Goal: Task Accomplishment & Management: Complete application form

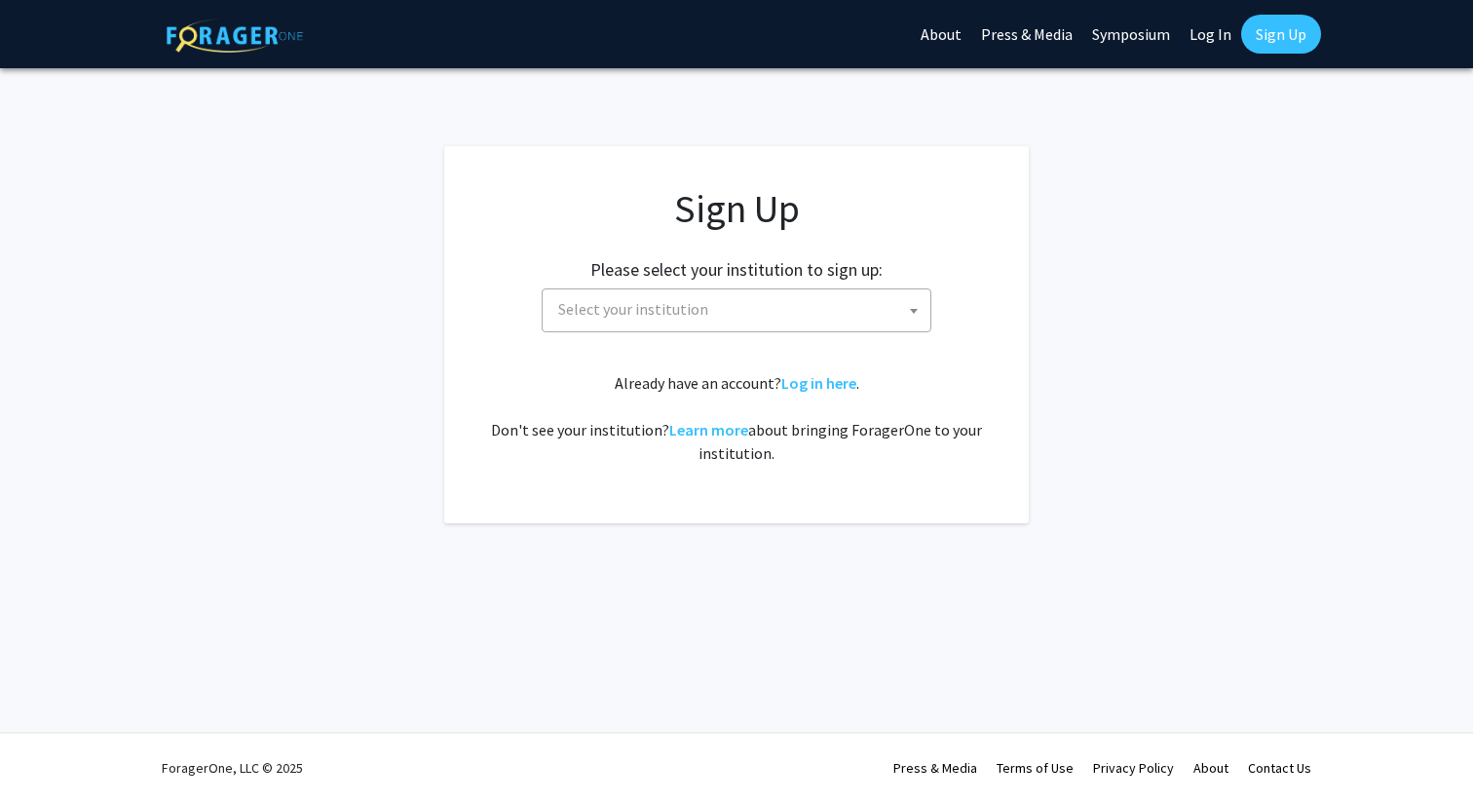
click at [857, 299] on span "Select your institution" at bounding box center [740, 309] width 380 height 40
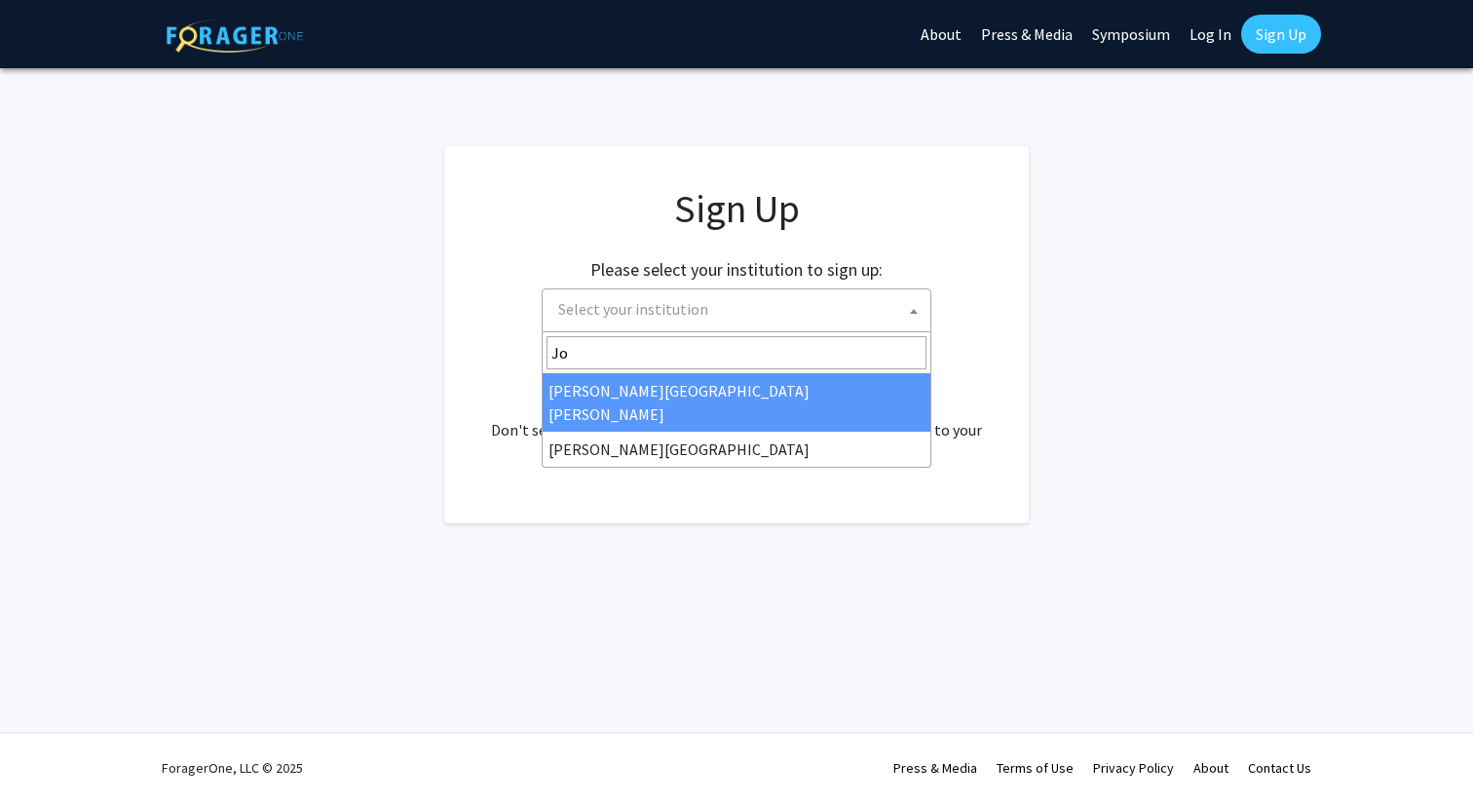
type input "Joh"
select select "1"
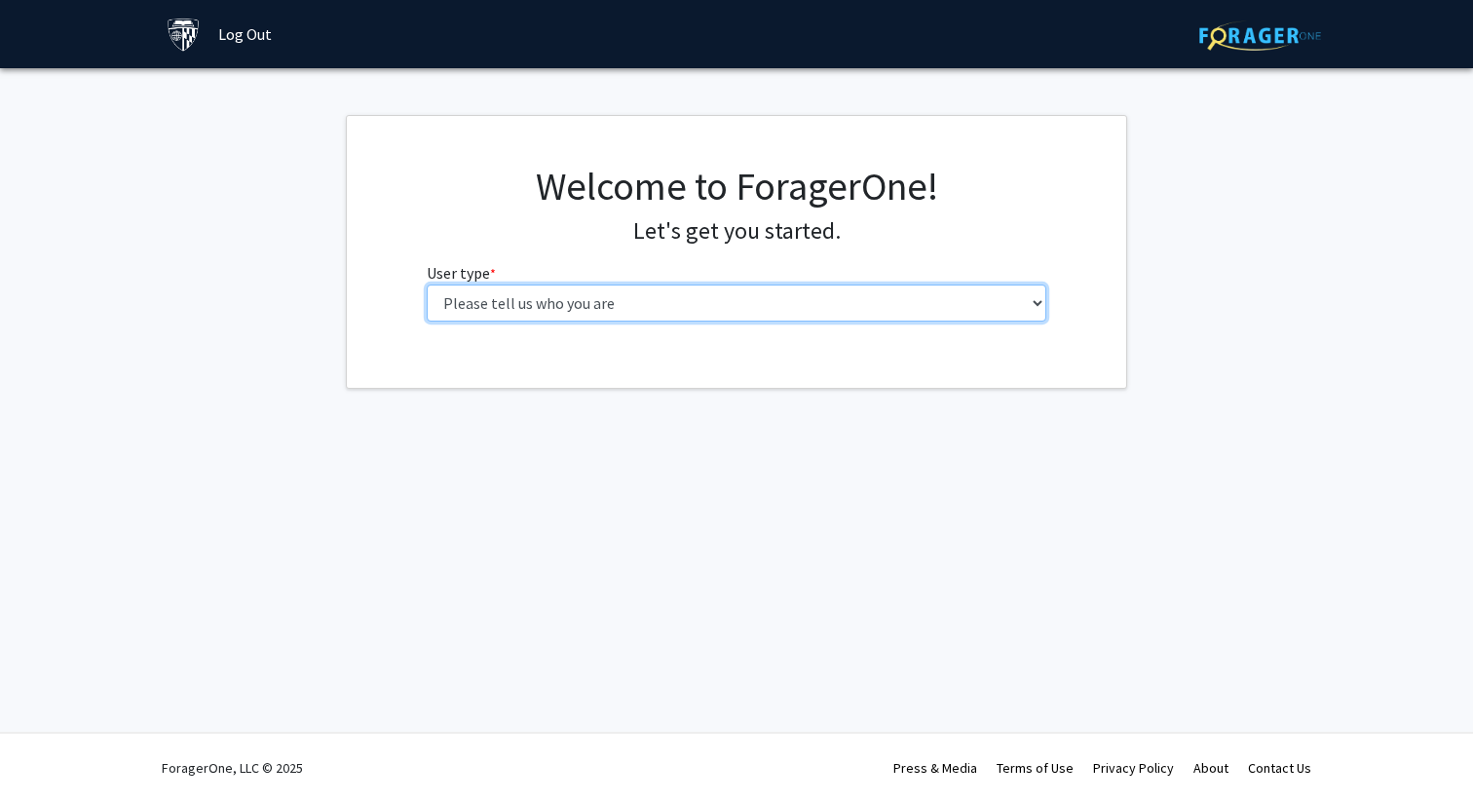
click at [857, 303] on select "Please tell us who you are Undergraduate Student Master's Student Doctoral Cand…" at bounding box center [737, 302] width 620 height 37
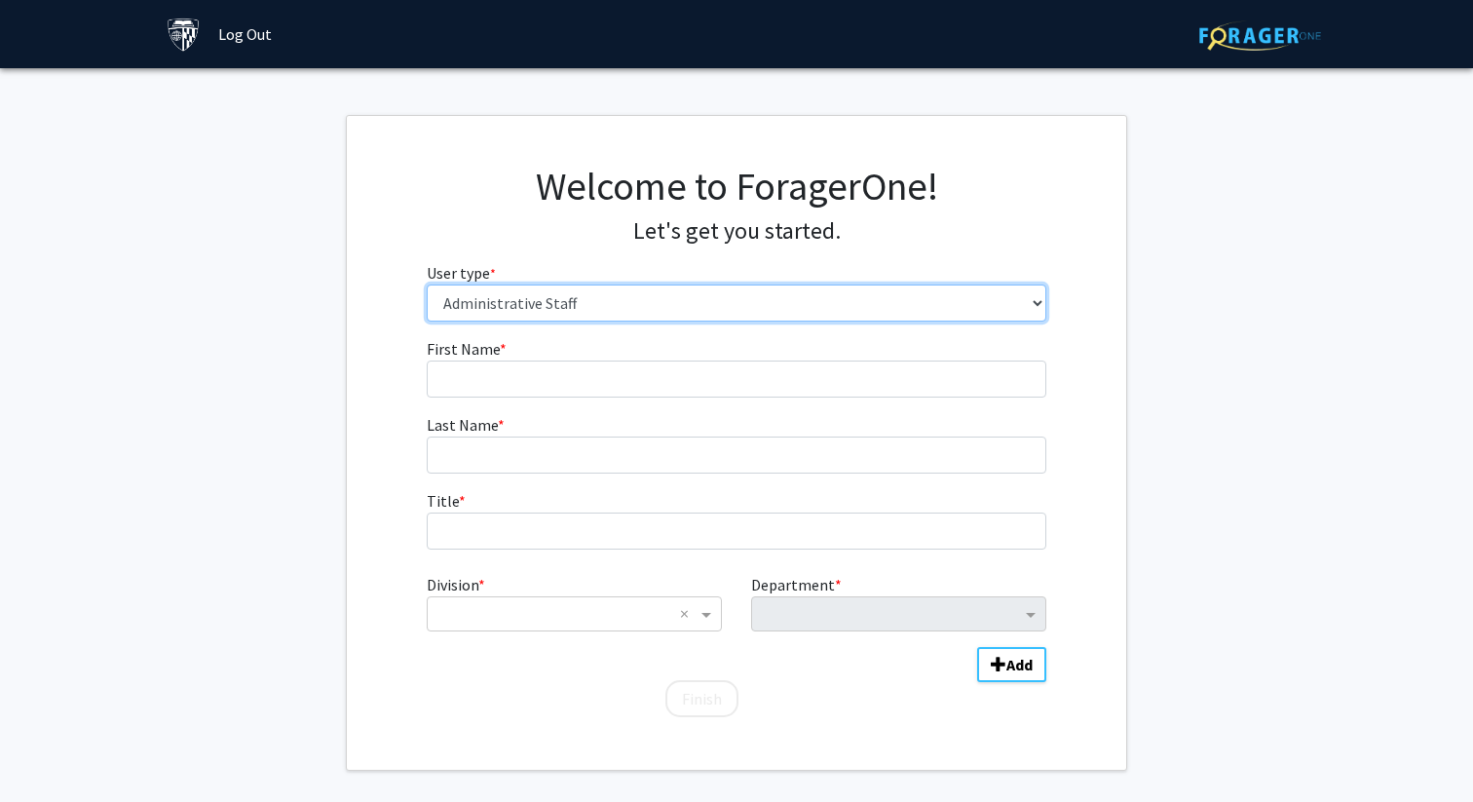
click at [500, 306] on select "Please tell us who you are Undergraduate Student Master's Student Doctoral Cand…" at bounding box center [737, 302] width 620 height 37
select select "1: undergrad"
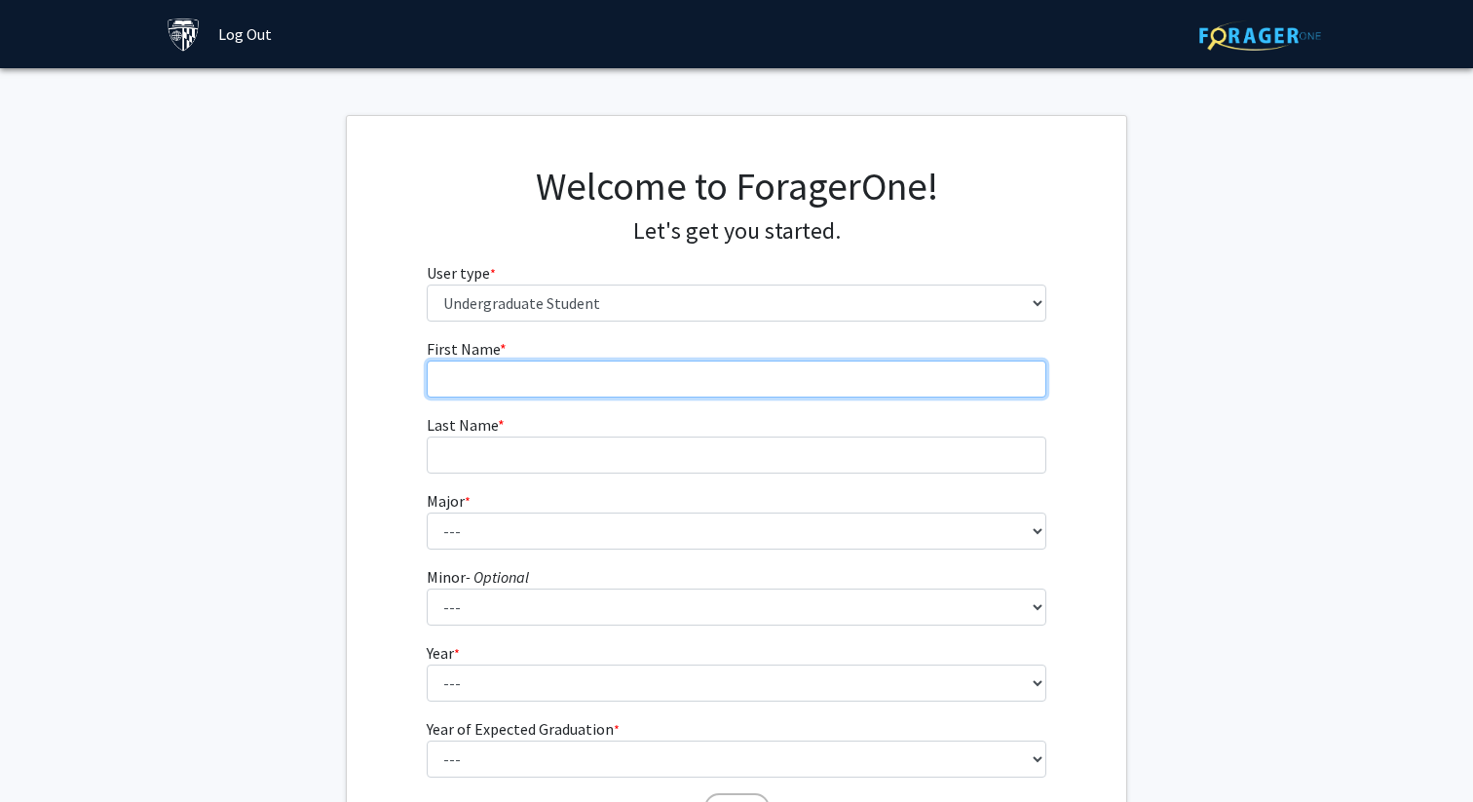
click at [506, 389] on input "First Name * required" at bounding box center [737, 378] width 620 height 37
type input "Siyi"
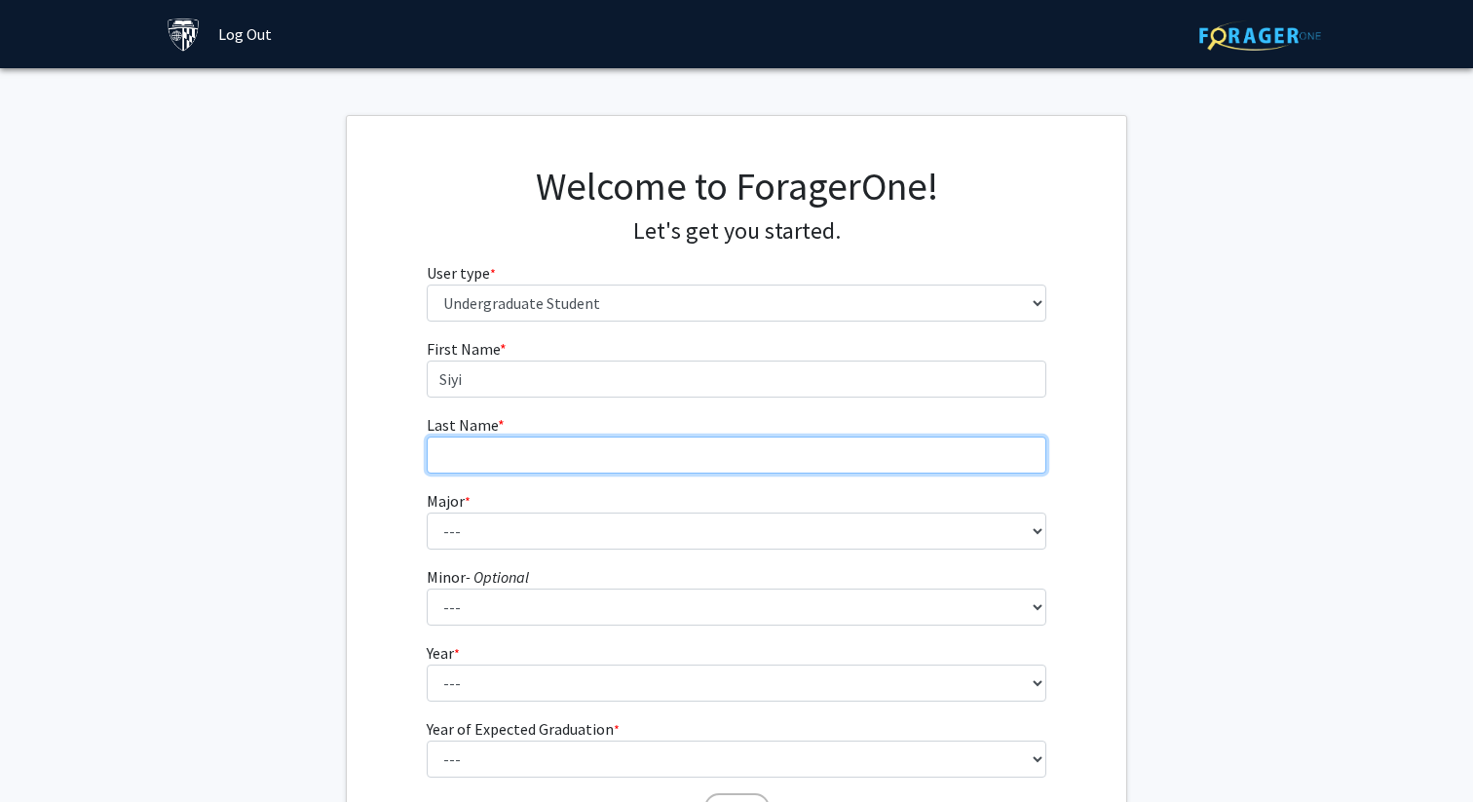
type input "Liao"
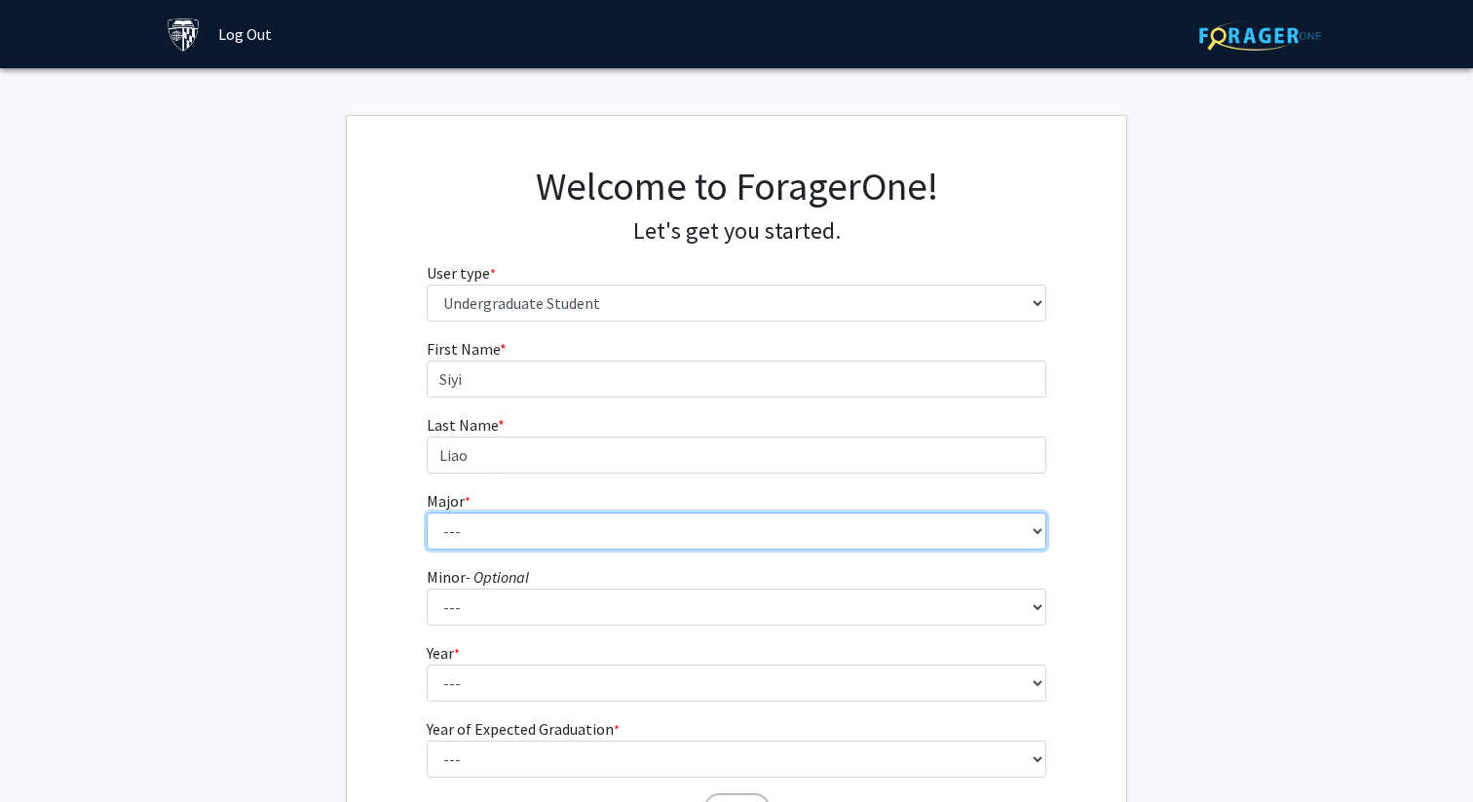
click at [555, 537] on select "--- Africana Studies Anthropology Applied Mathematics & Statistics Archaeology …" at bounding box center [737, 530] width 620 height 37
select select "42: 812"
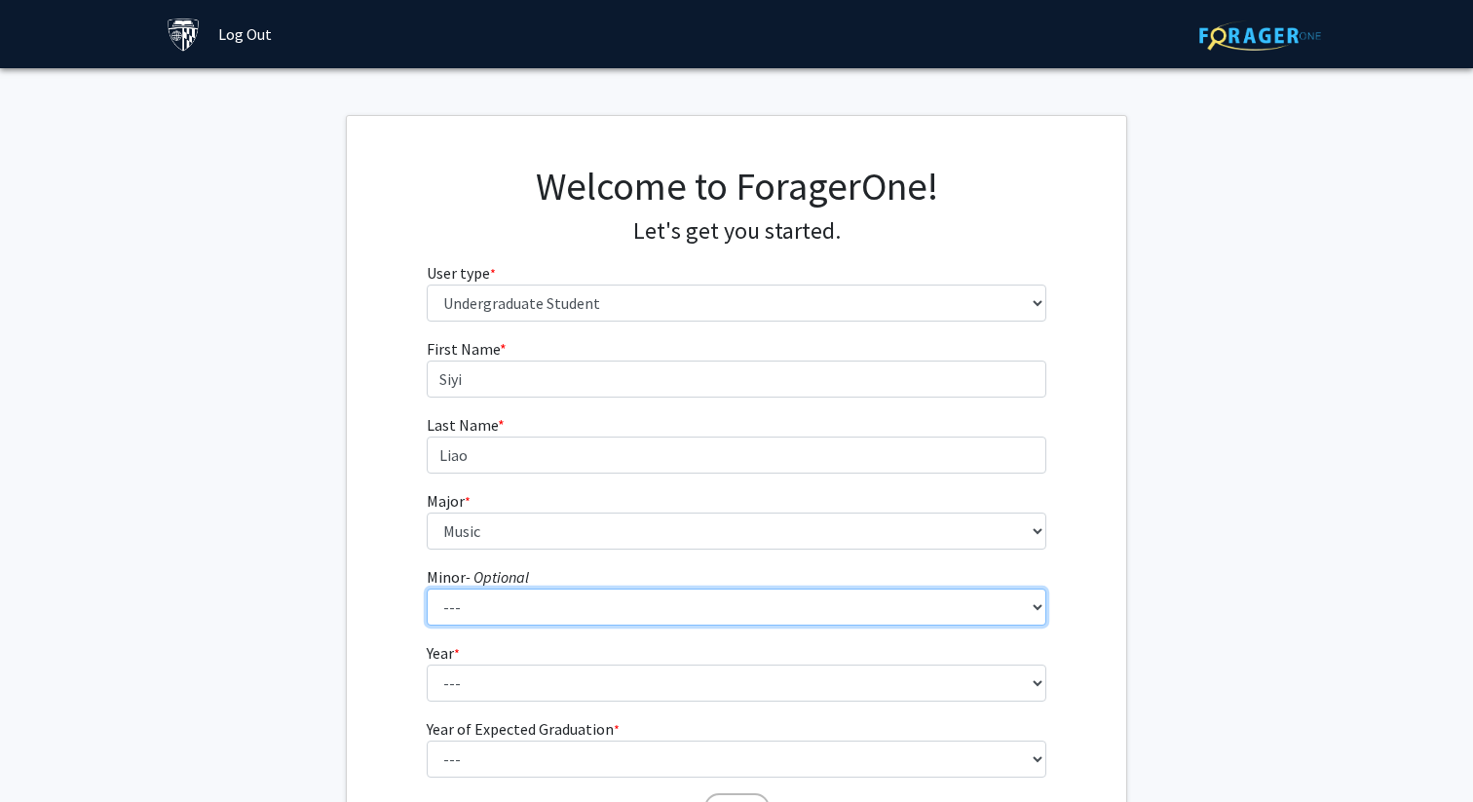
click at [544, 610] on select "--- Accounting and Financial Management Africana Studies Anthropology Applied M…" at bounding box center [737, 606] width 620 height 37
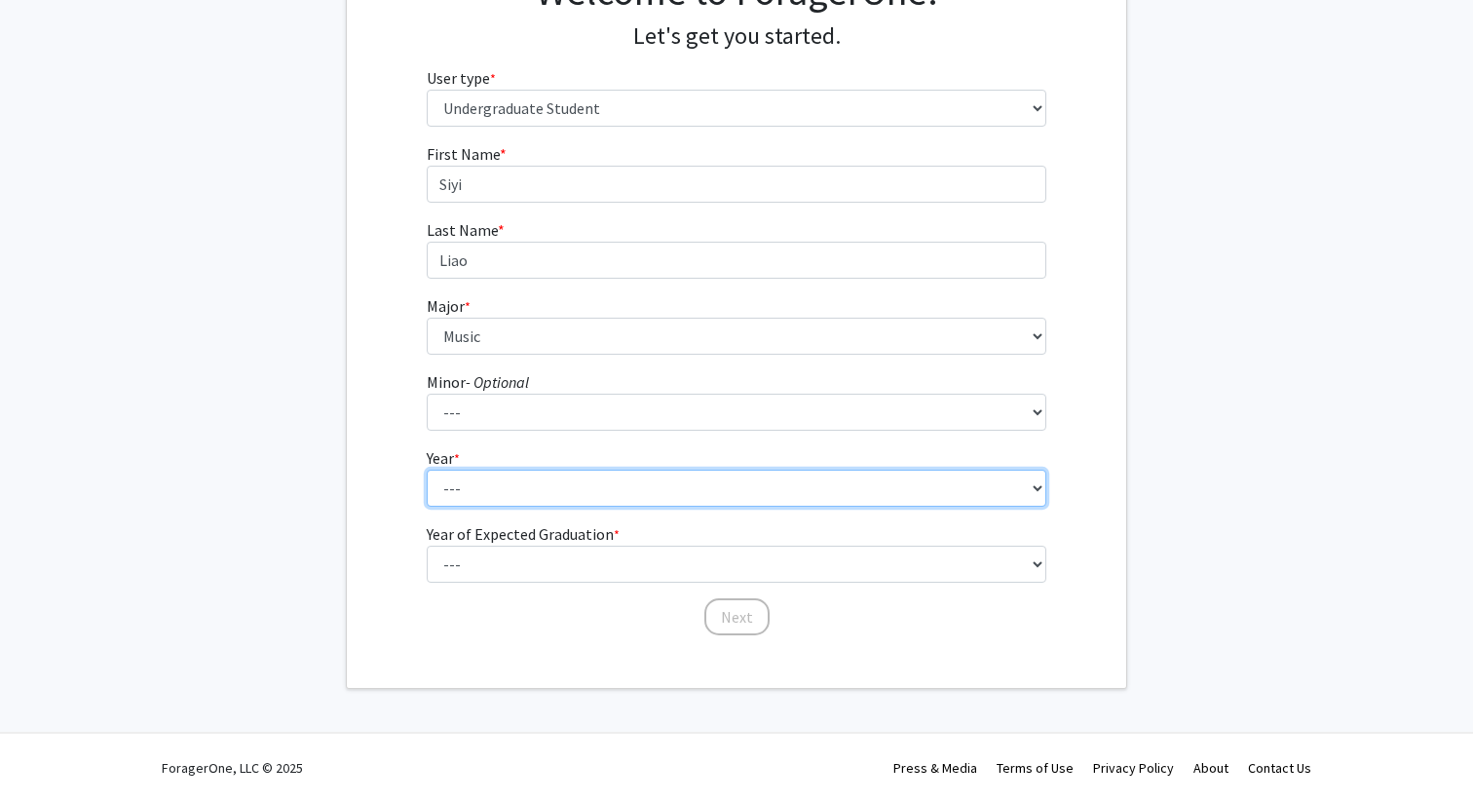
click at [501, 483] on select "--- First-year Sophomore Junior Senior Postbaccalaureate Certificate" at bounding box center [737, 487] width 620 height 37
select select "1: first-year"
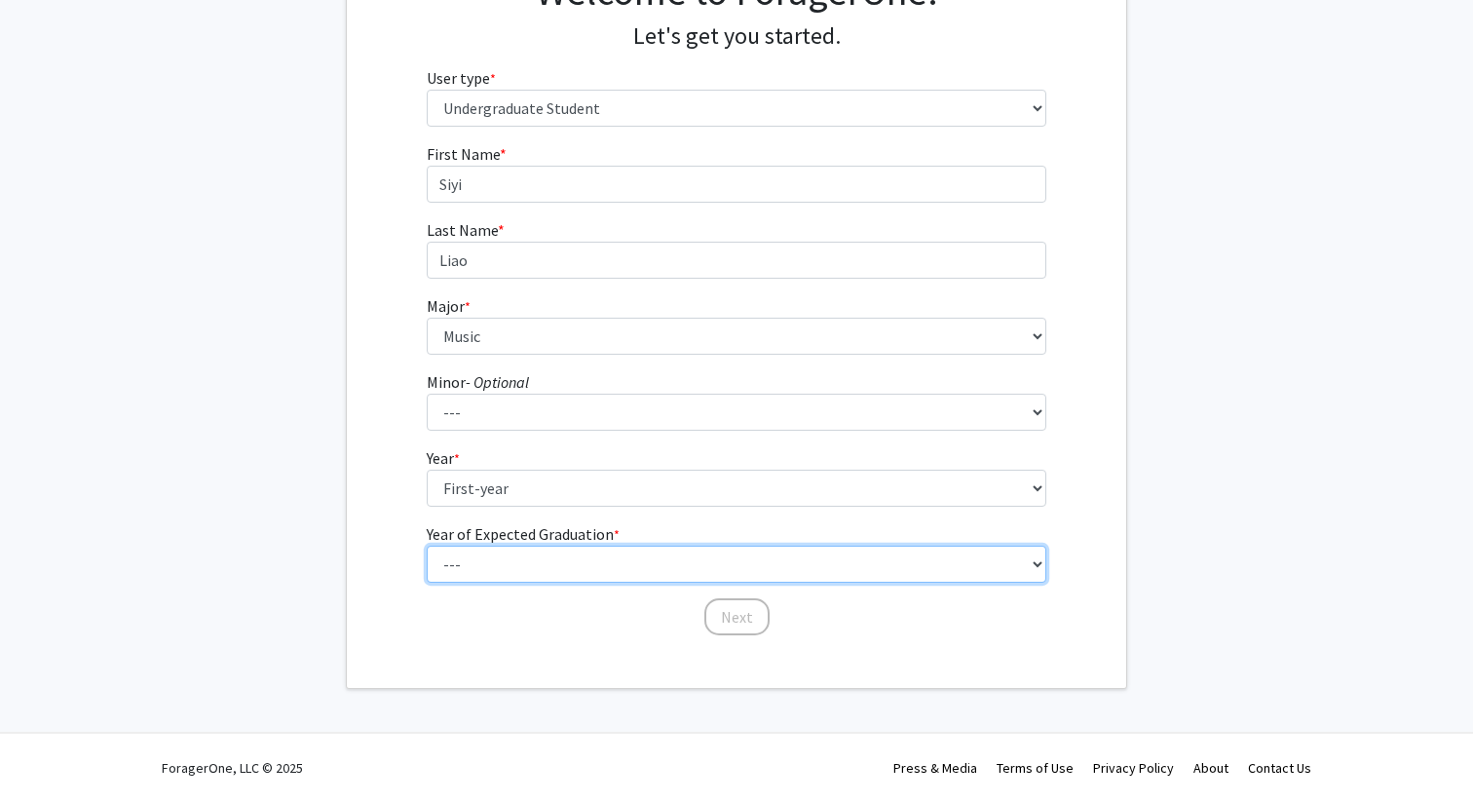
click at [541, 559] on select "--- 2025 2026 2027 2028 2029 2030 2031 2032 2033 2034" at bounding box center [737, 563] width 620 height 37
select select "5: 2029"
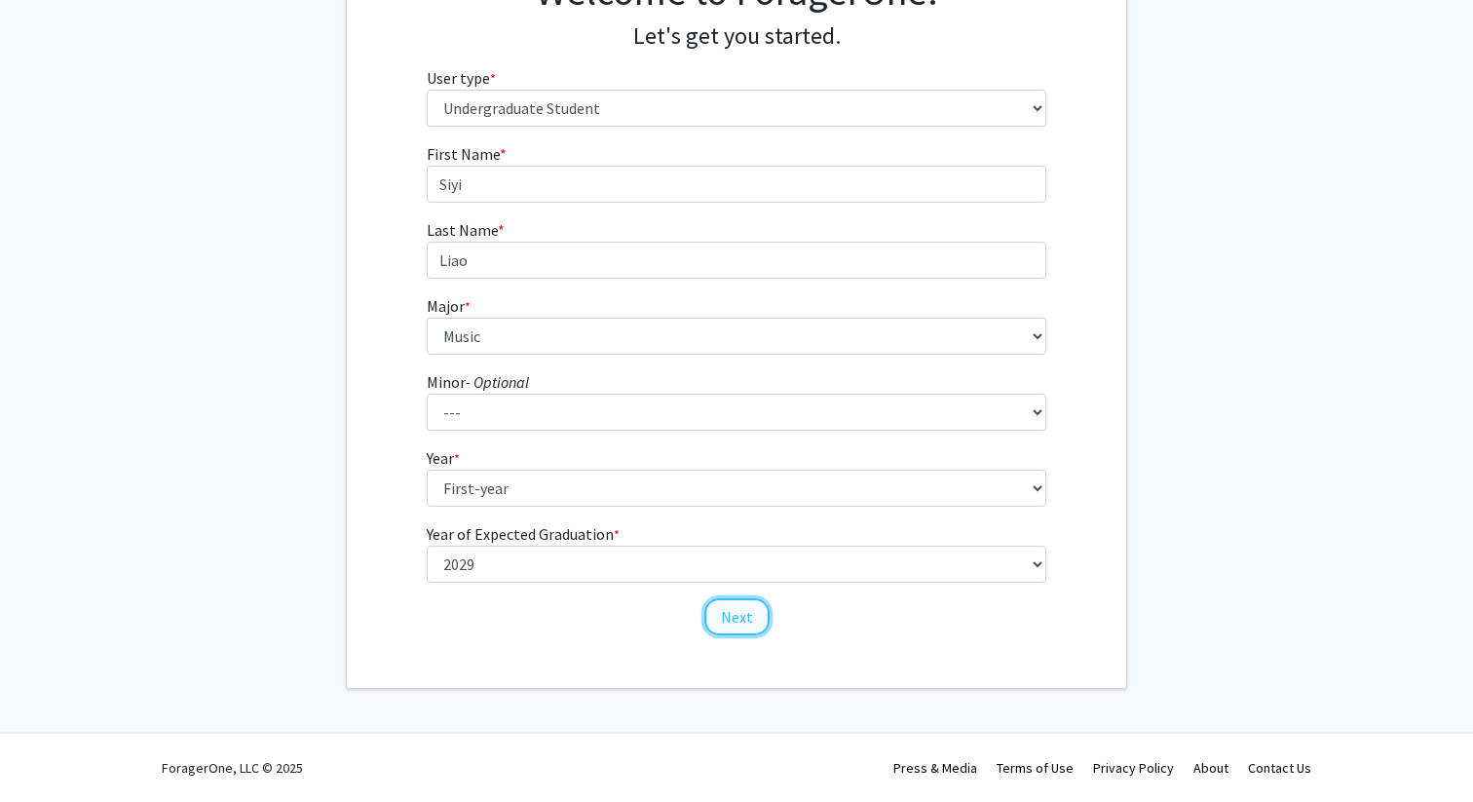
click at [751, 620] on button "Next" at bounding box center [736, 616] width 65 height 37
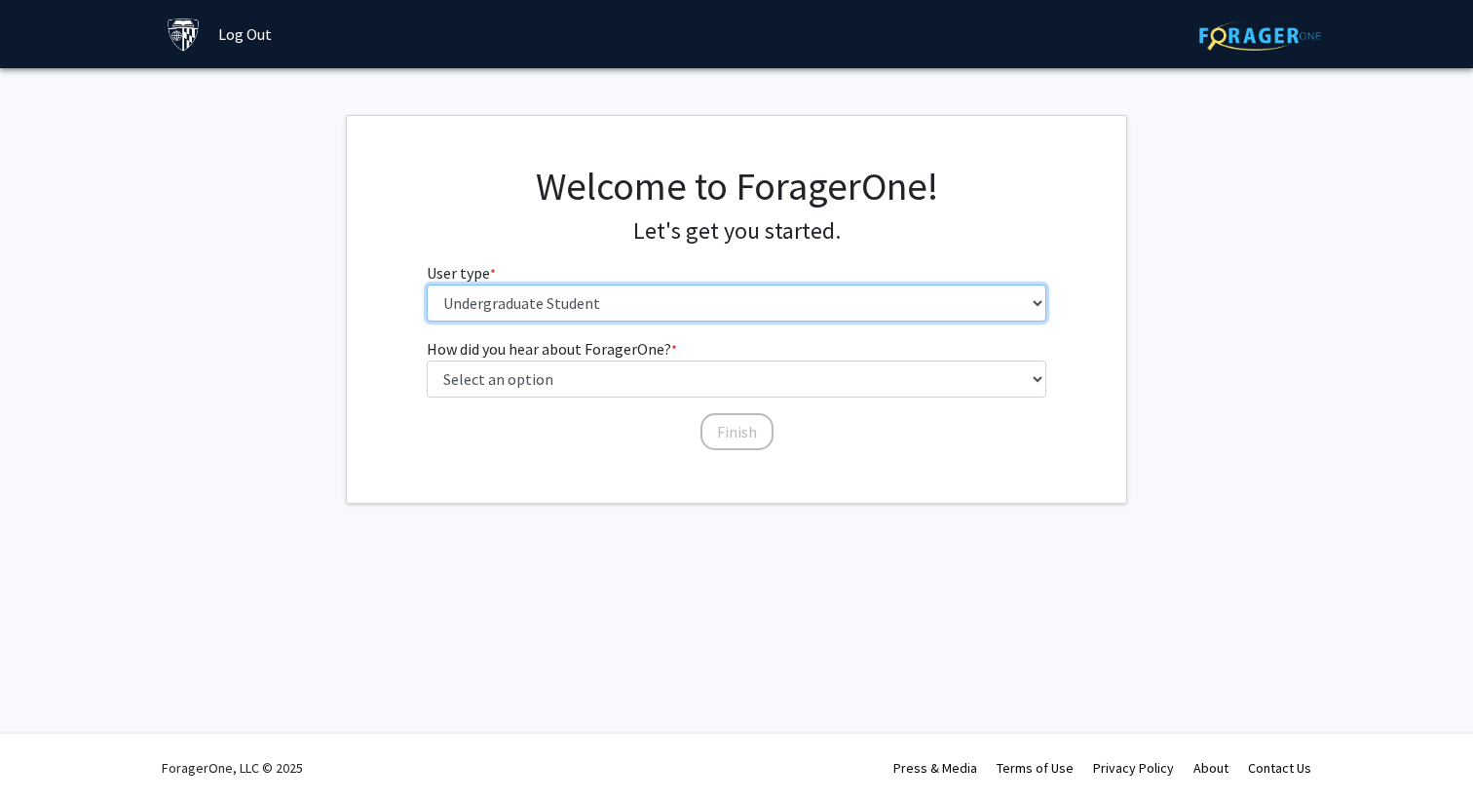
click at [564, 307] on select "Please tell us who you are Undergraduate Student Master's Student Doctoral Cand…" at bounding box center [737, 302] width 620 height 37
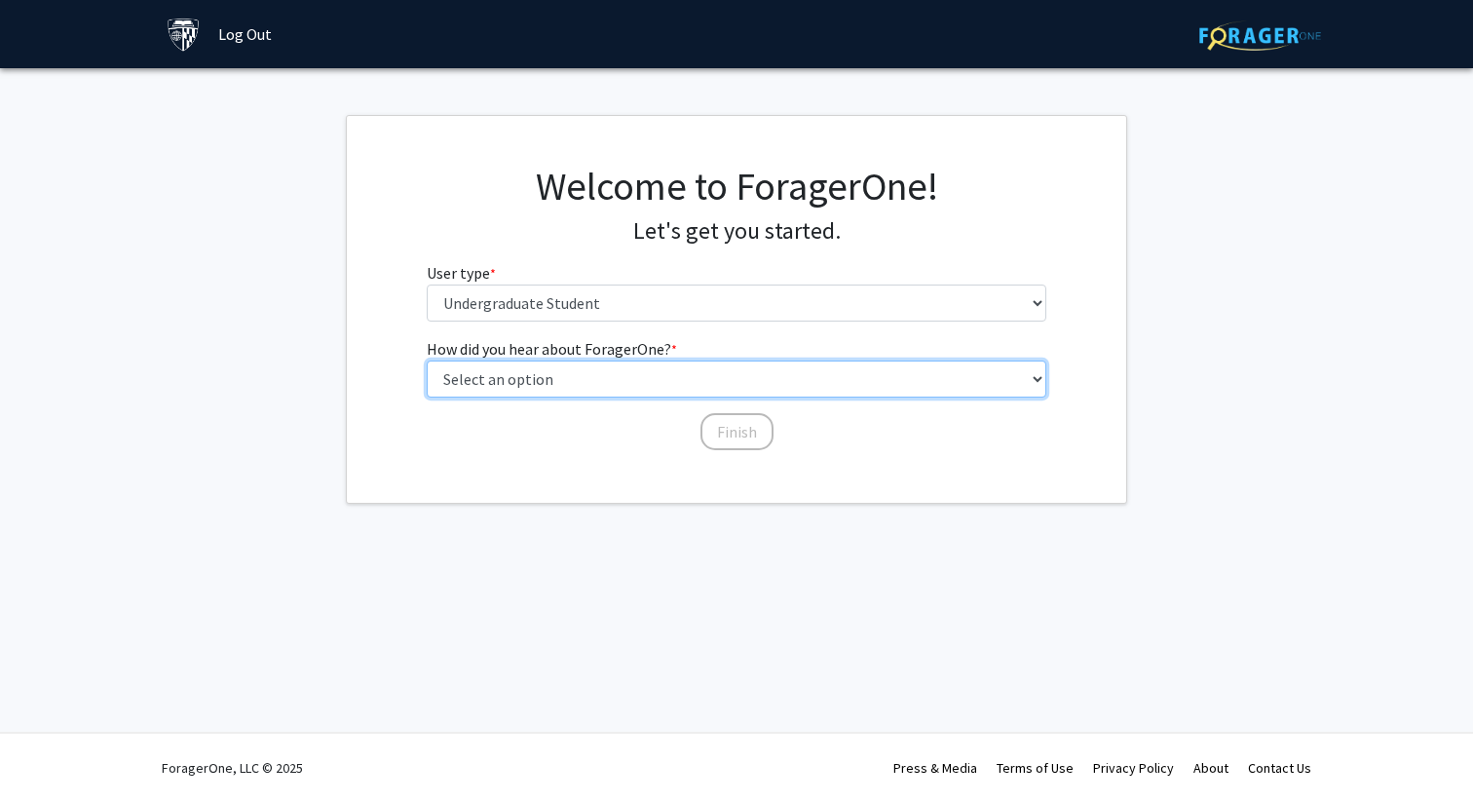
click at [622, 374] on select "Select an option Peer/student recommendation Faculty/staff recommendation Unive…" at bounding box center [737, 378] width 620 height 37
click at [697, 371] on select "Select an option Peer/student recommendation Faculty/staff recommendation Unive…" at bounding box center [737, 378] width 620 height 37
select select "3: university_website"
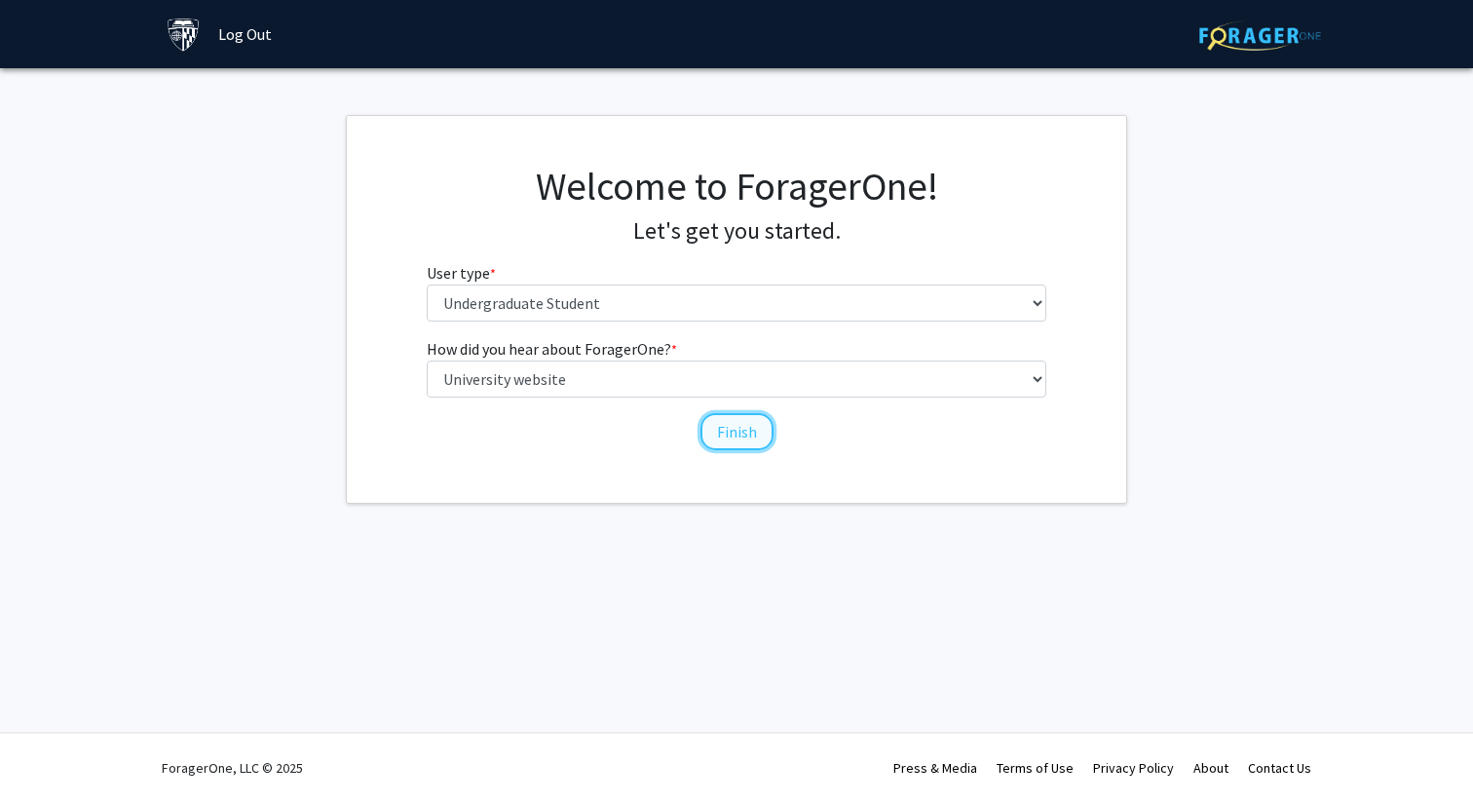
click at [721, 430] on button "Finish" at bounding box center [736, 431] width 73 height 37
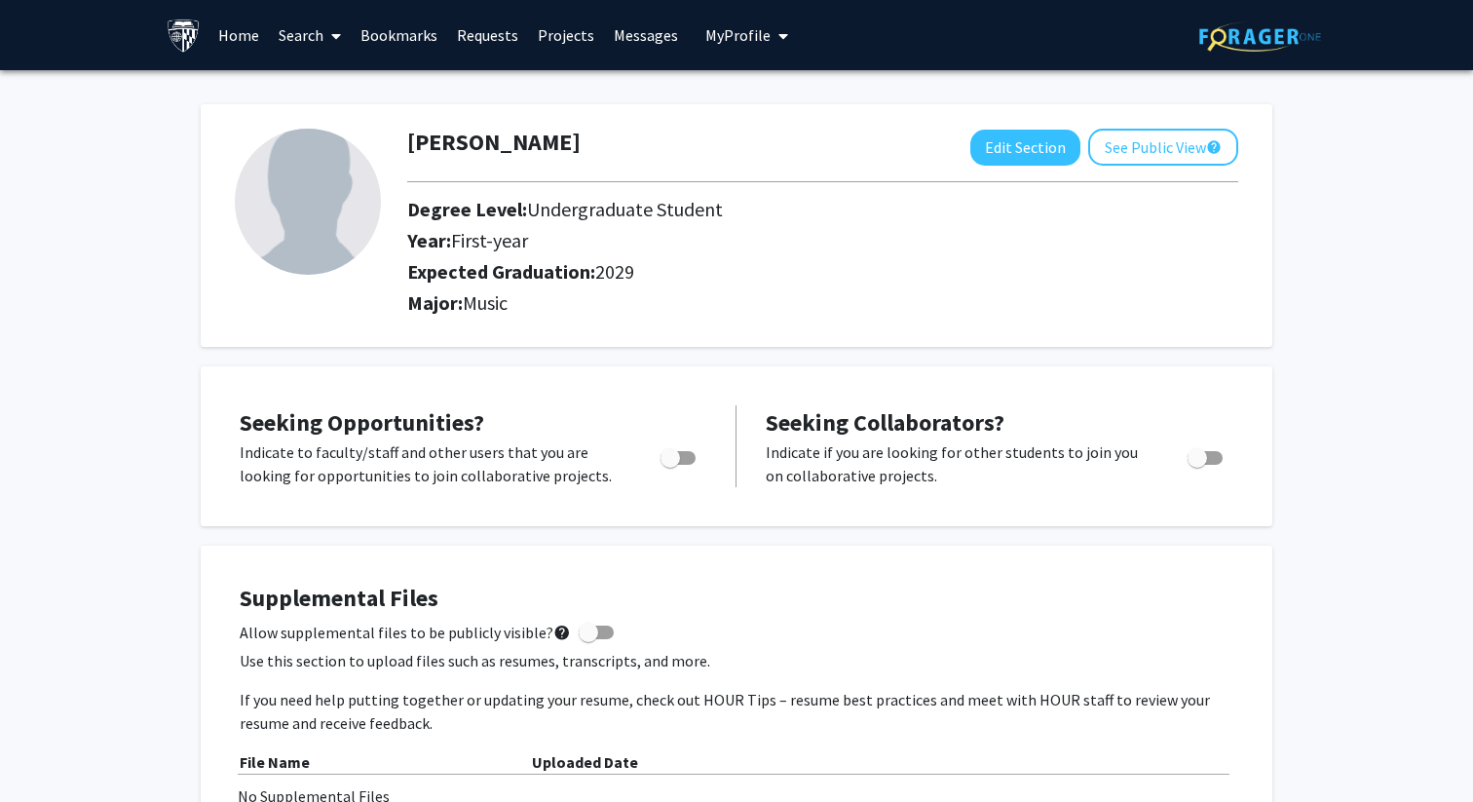
click at [1210, 448] on label "Toggle" at bounding box center [1200, 457] width 43 height 23
click at [1197, 465] on input "Would you like to receive other student requests to work with you?" at bounding box center [1196, 465] width 1 height 1
checkbox input "true"
click at [685, 461] on span "Toggle" at bounding box center [677, 458] width 35 height 14
click at [670, 465] on input "Are you actively seeking opportunities?" at bounding box center [669, 465] width 1 height 1
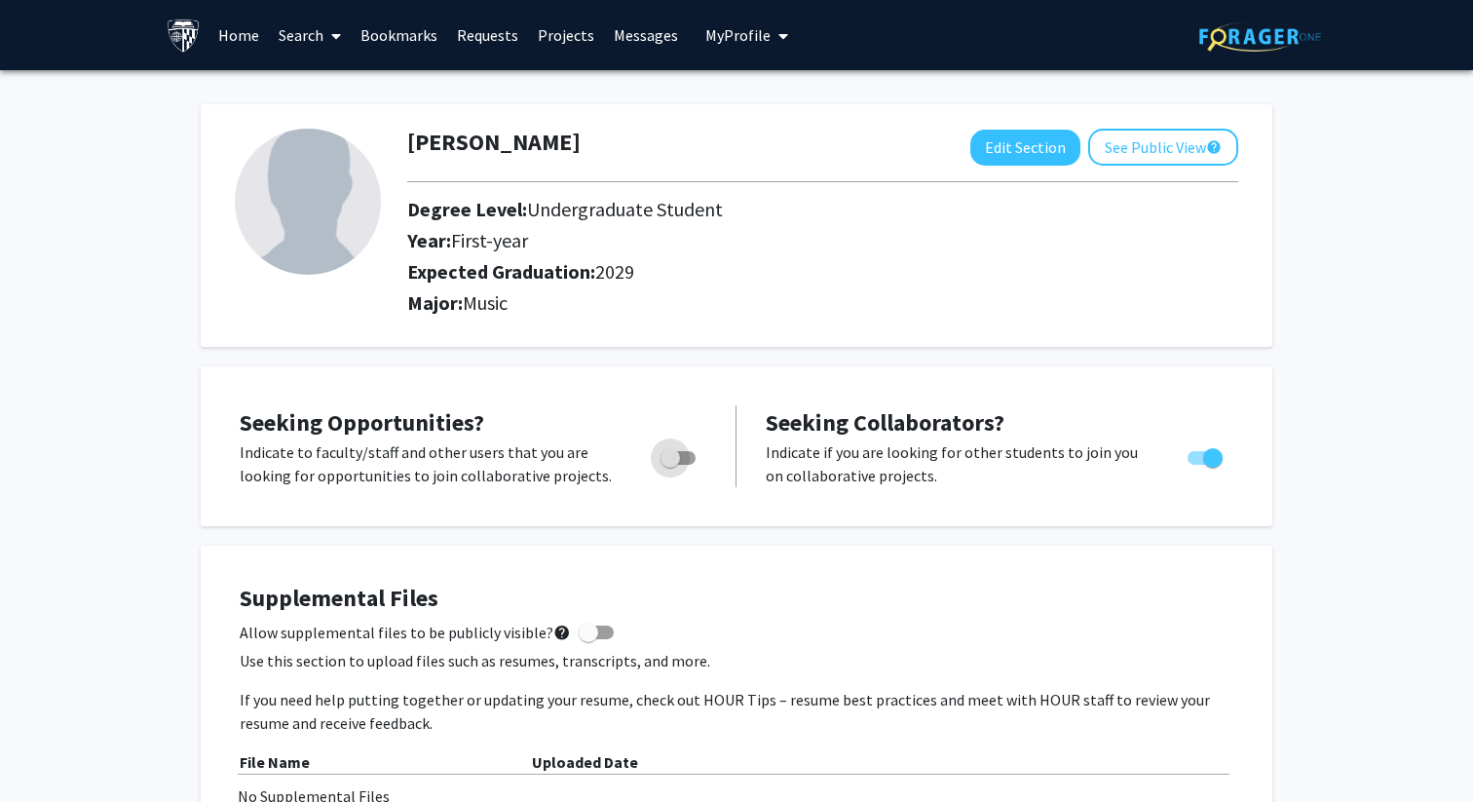
checkbox input "true"
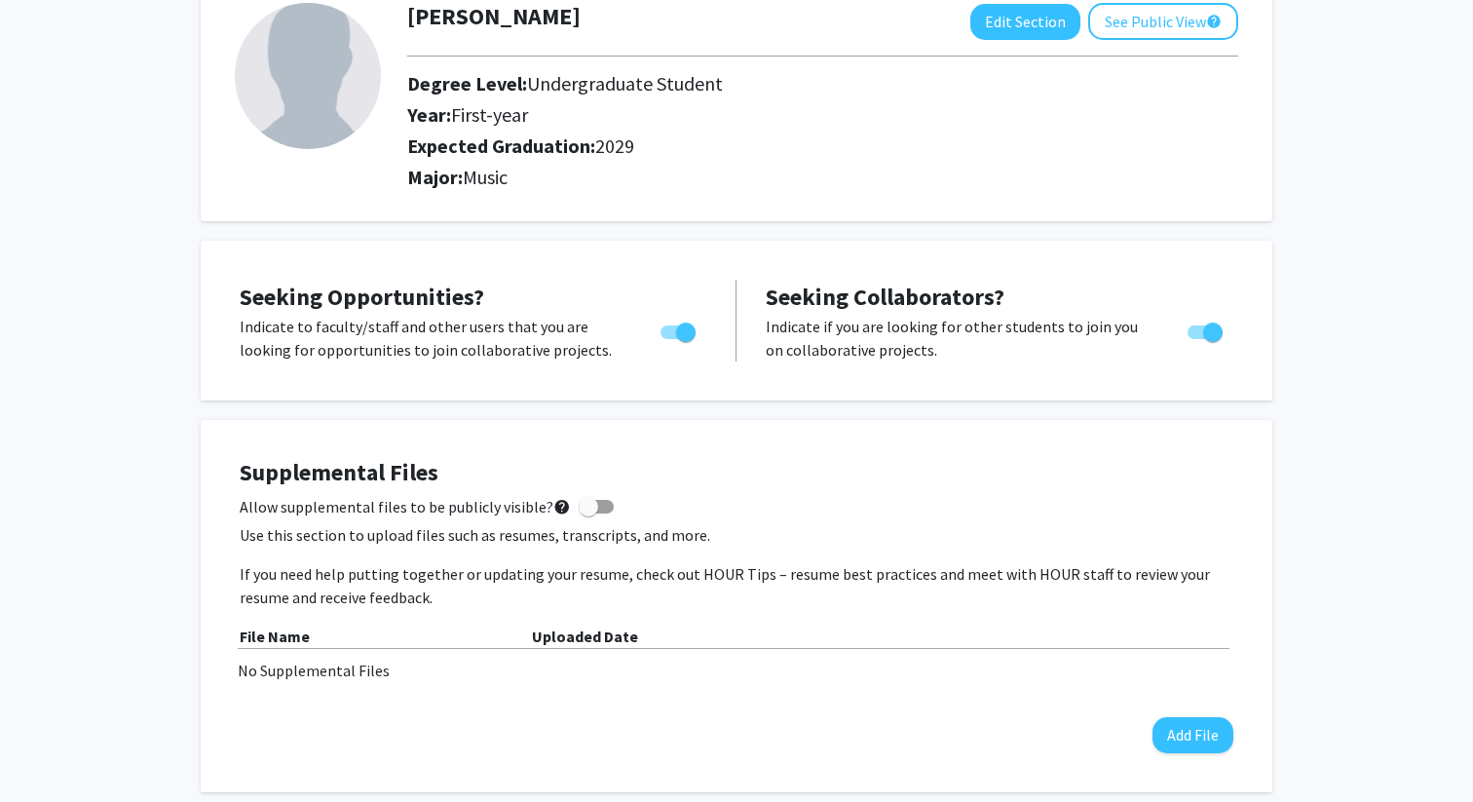
scroll to position [142, 0]
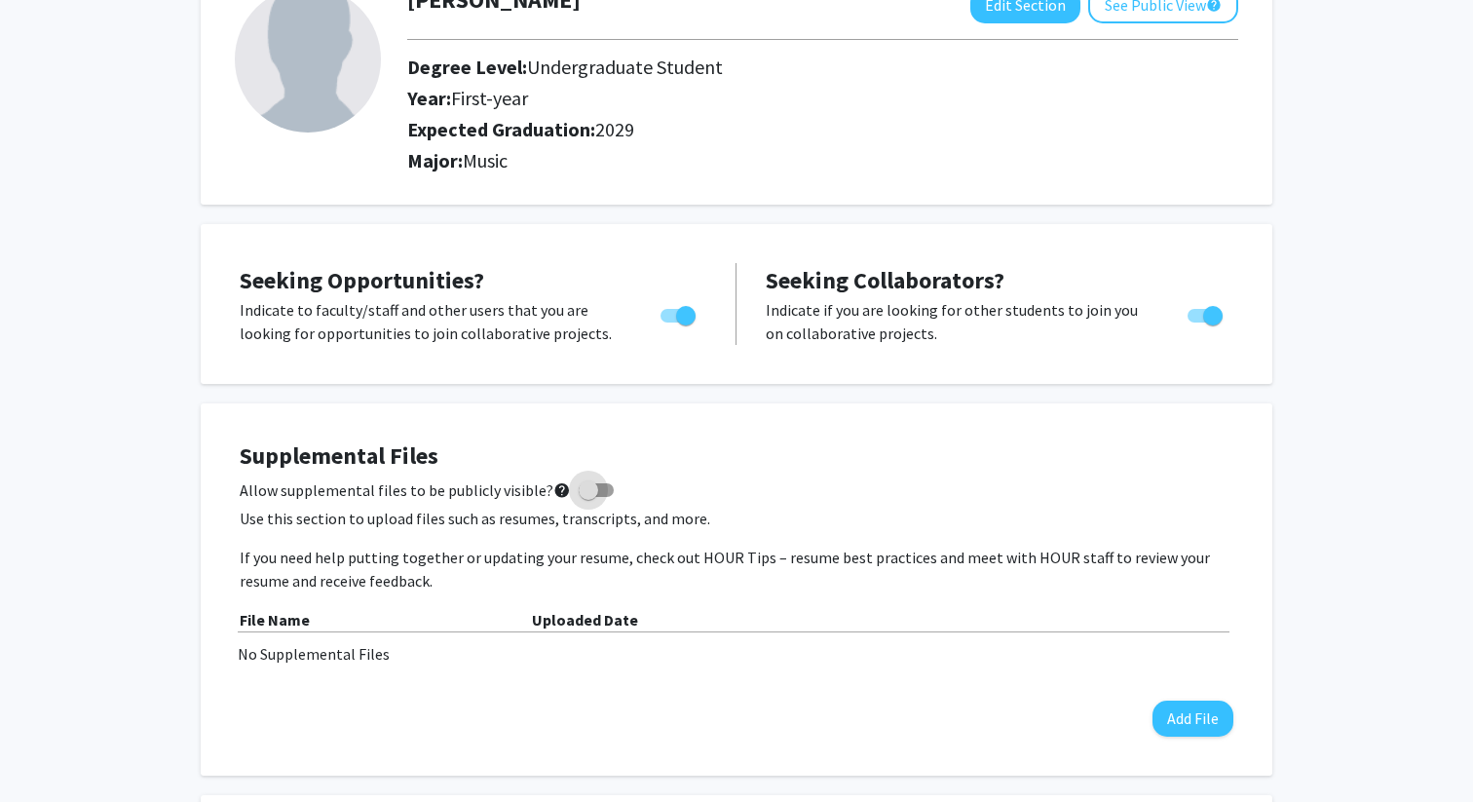
click at [589, 490] on span at bounding box center [596, 490] width 35 height 14
click at [588, 497] on input "Allow supplemental files to be publicly visible? help" at bounding box center [587, 497] width 1 height 1
checkbox input "true"
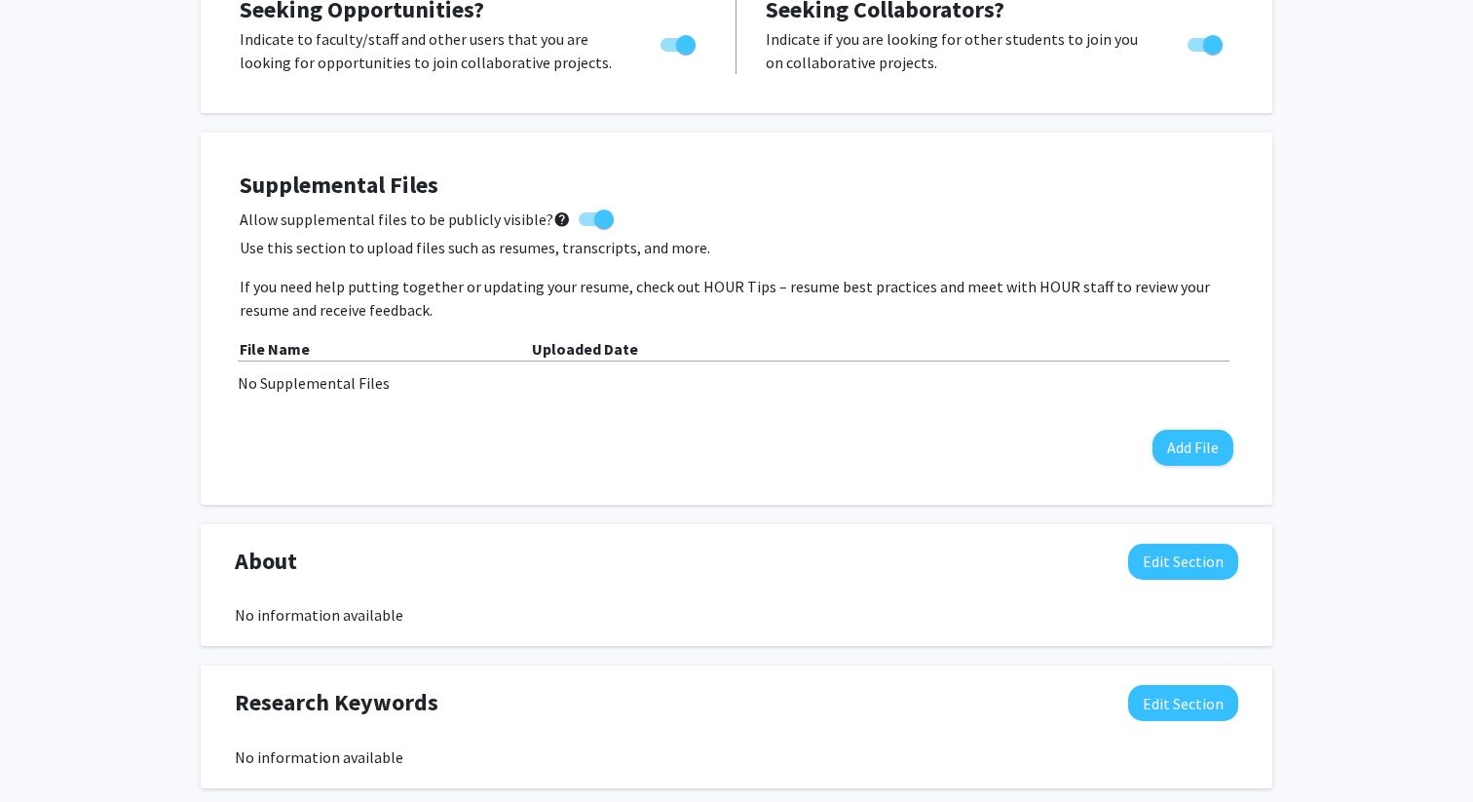
scroll to position [0, 0]
